Goal: Find specific page/section: Find specific page/section

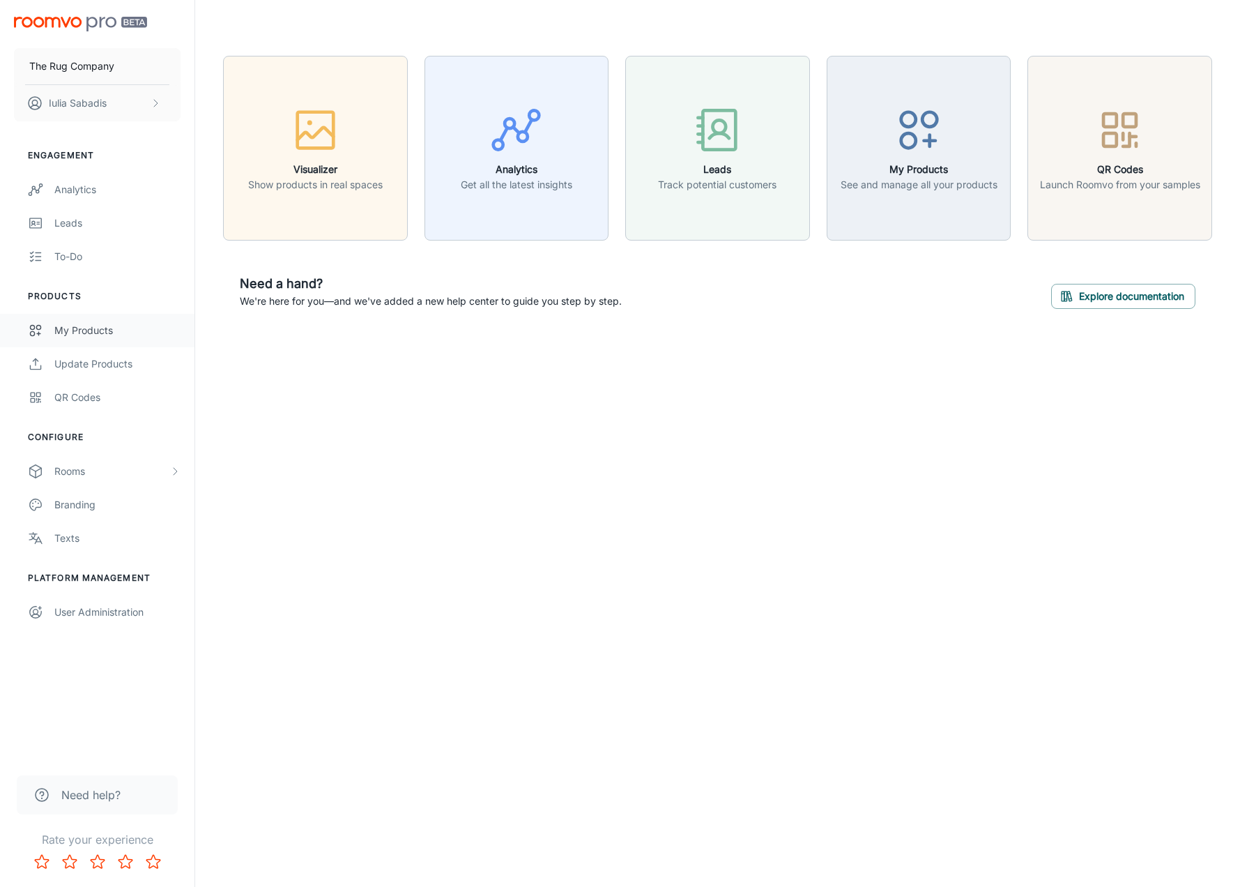
click at [127, 328] on div "My Products" at bounding box center [117, 330] width 126 height 15
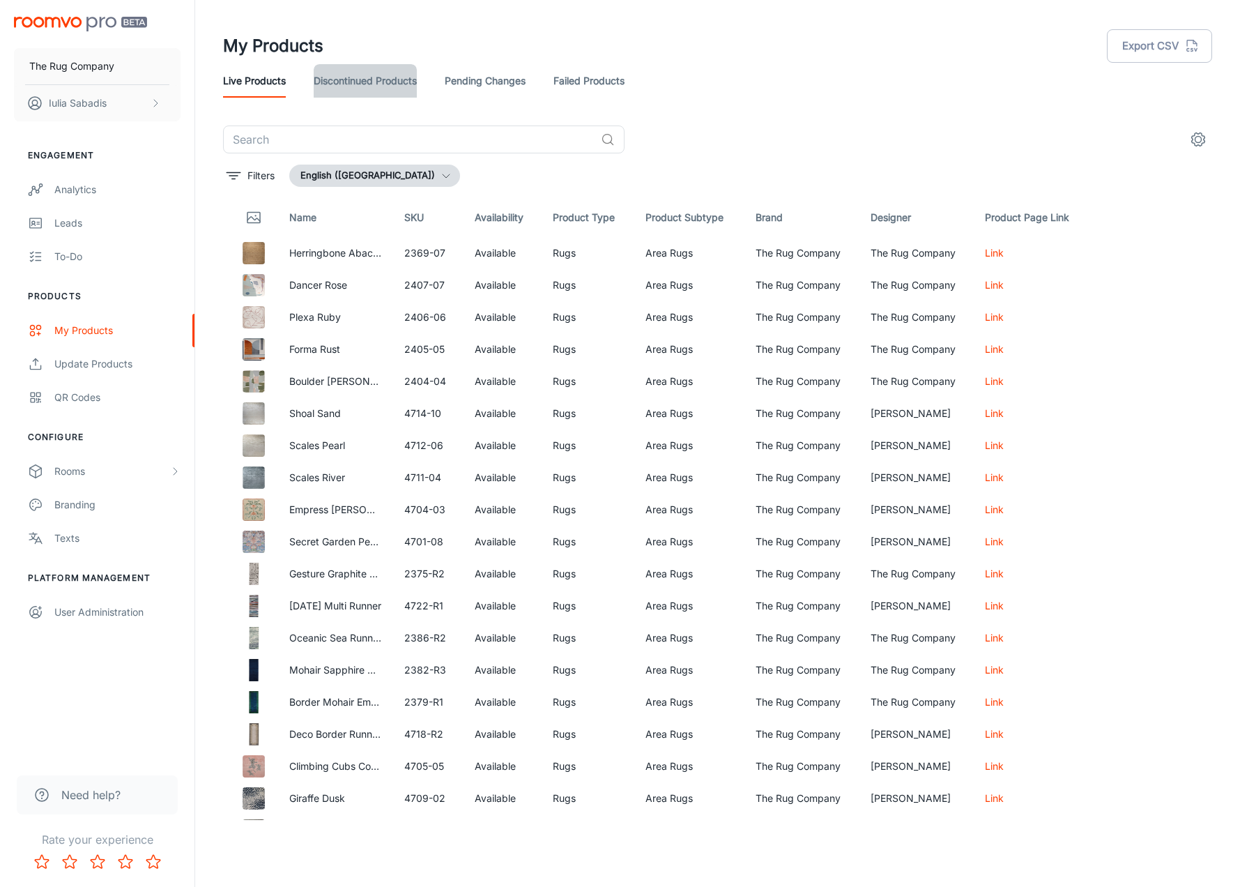
click at [395, 86] on link "Discontinued Products" at bounding box center [365, 80] width 103 height 33
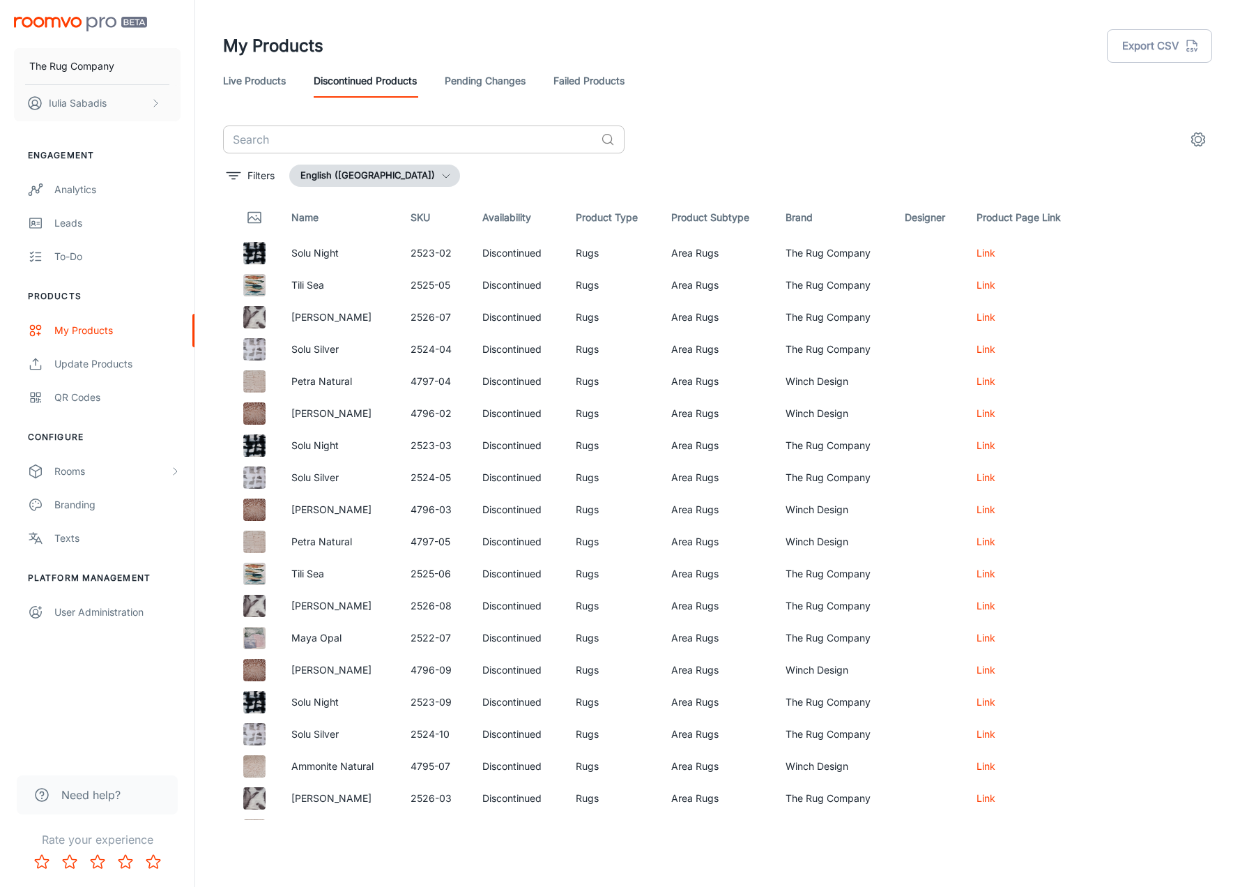
click at [343, 146] on input "text" at bounding box center [409, 139] width 372 height 28
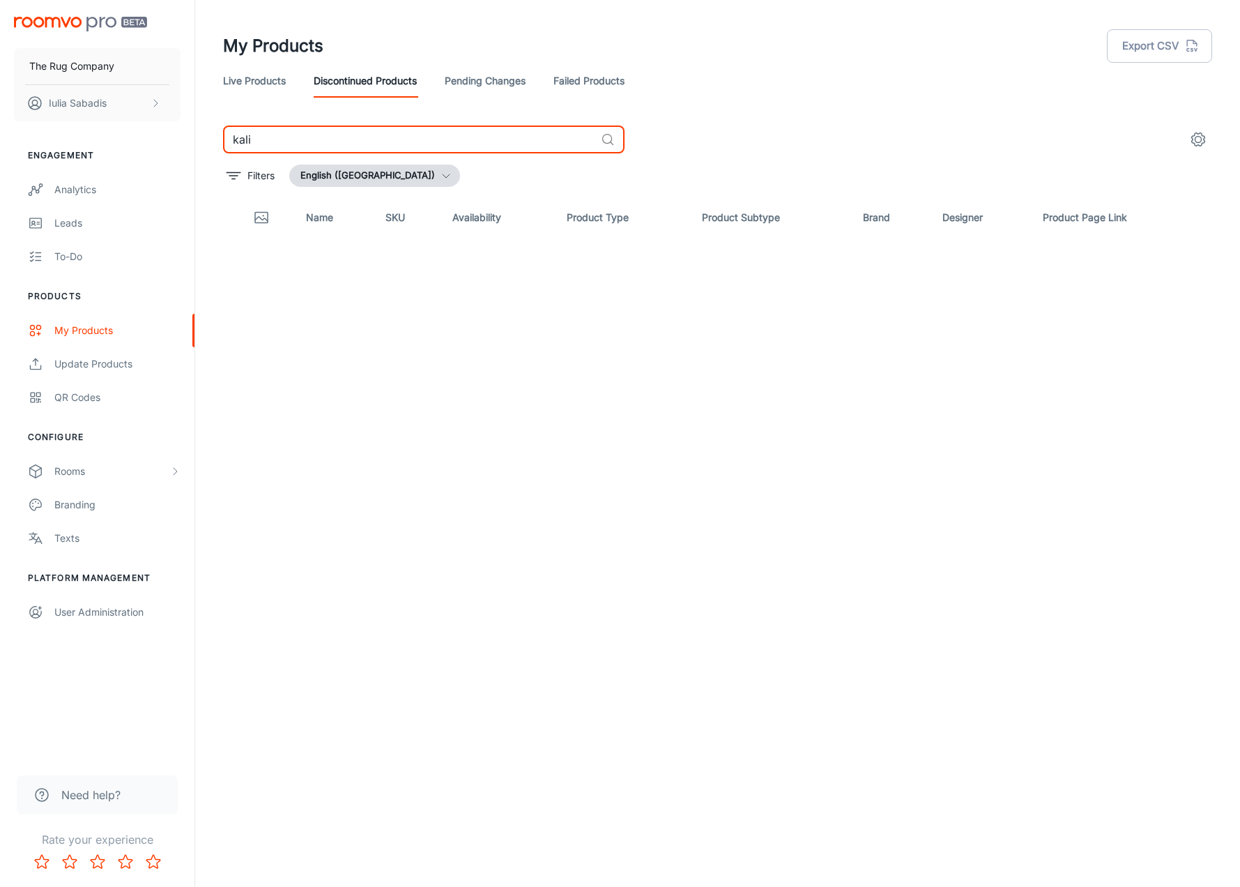
type input "kali"
click at [577, 84] on link "Failed Products" at bounding box center [589, 80] width 71 height 33
